Goal: Check status: Check status

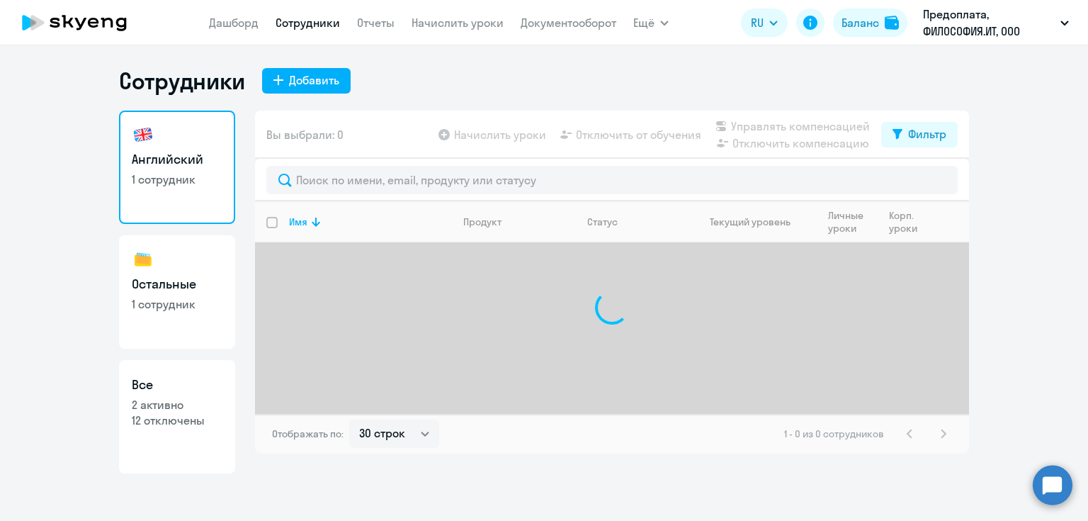
select select "30"
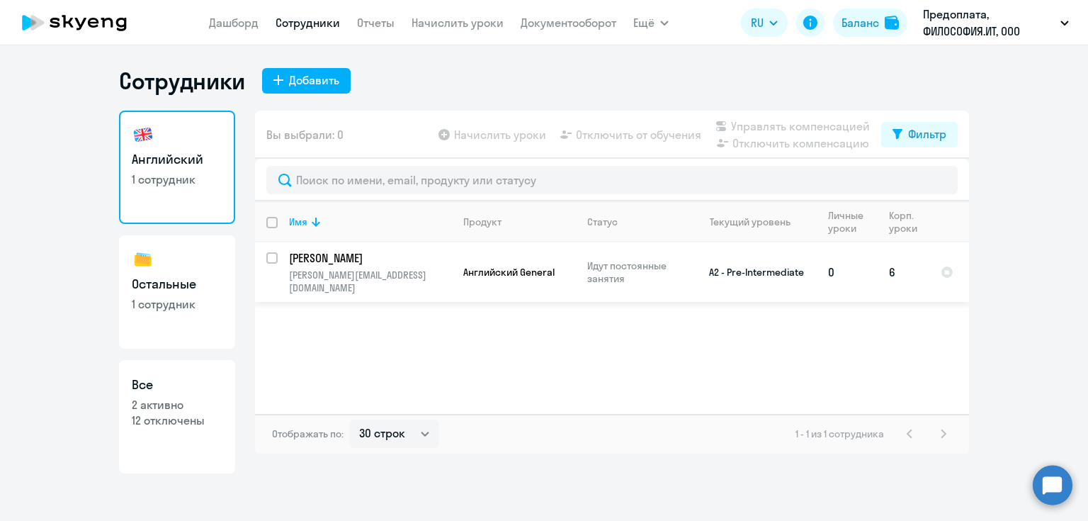
click at [374, 263] on p "[PERSON_NAME]" at bounding box center [369, 258] width 160 height 16
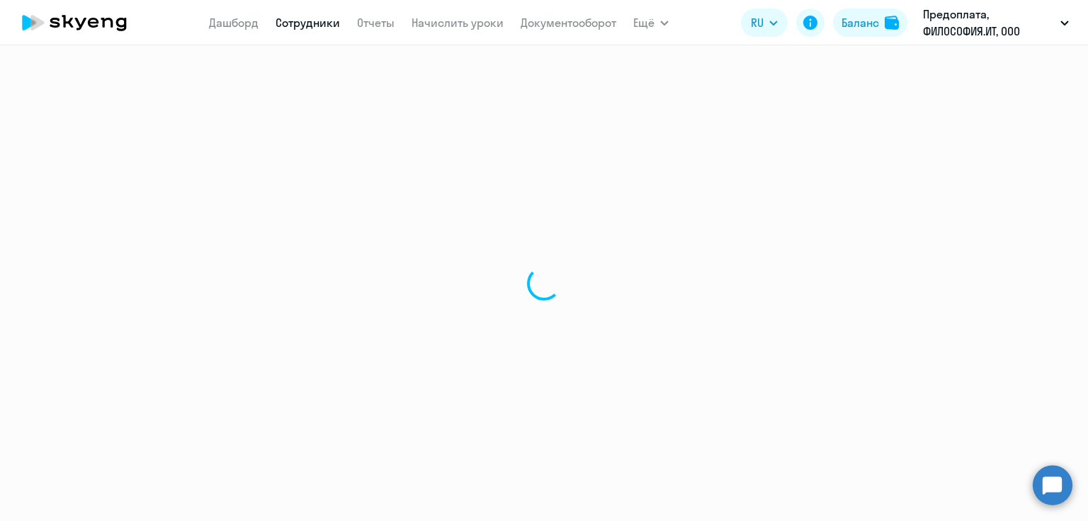
select select "english"
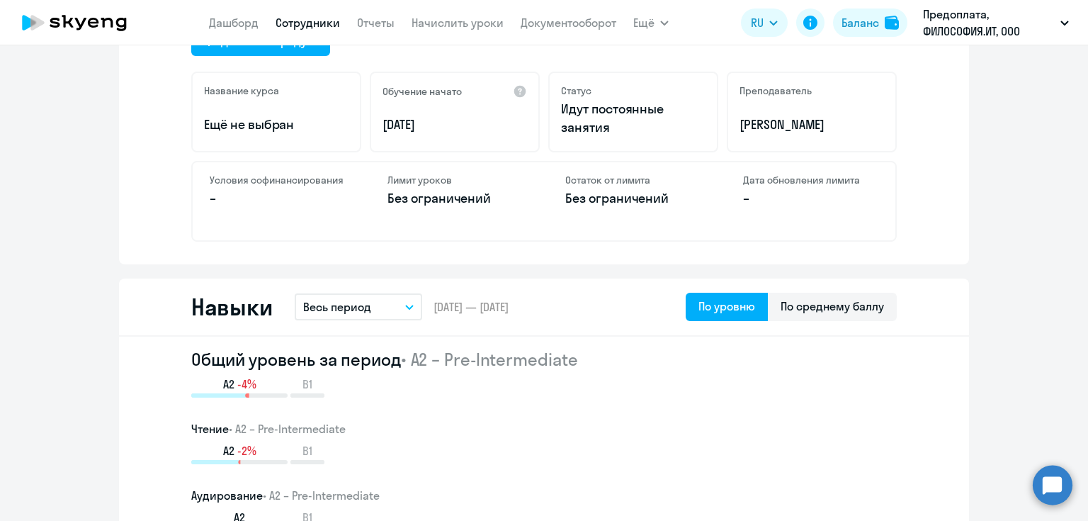
scroll to position [623, 0]
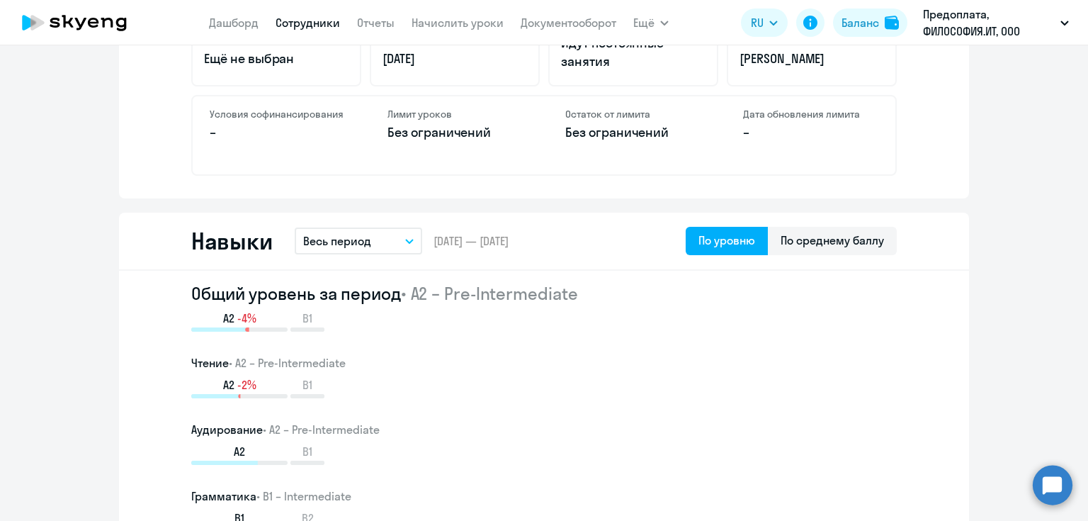
click at [398, 239] on button "Весь период" at bounding box center [358, 240] width 127 height 27
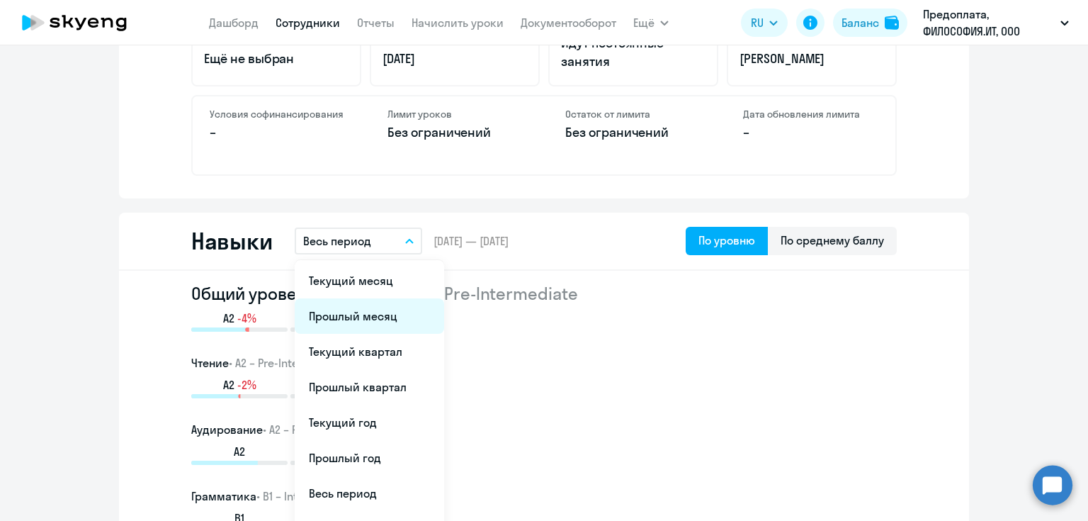
click at [394, 310] on li "Прошлый месяц" at bounding box center [369, 315] width 149 height 35
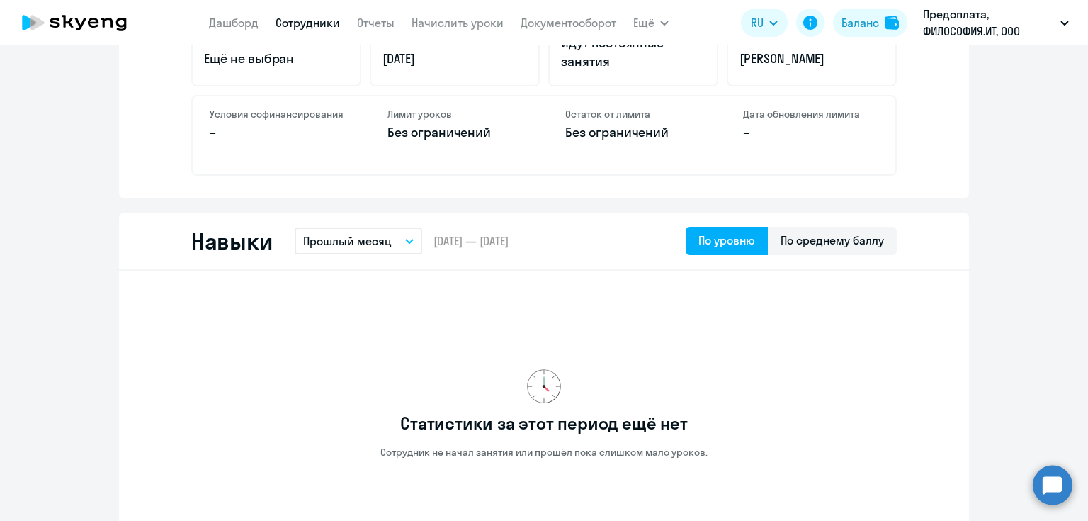
click at [397, 243] on button "Прошлый месяц" at bounding box center [358, 240] width 127 height 27
